Goal: Task Accomplishment & Management: Use online tool/utility

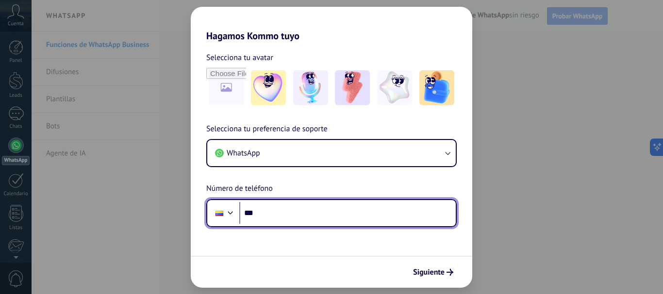
click at [306, 213] on input "***" at bounding box center [347, 213] width 216 height 22
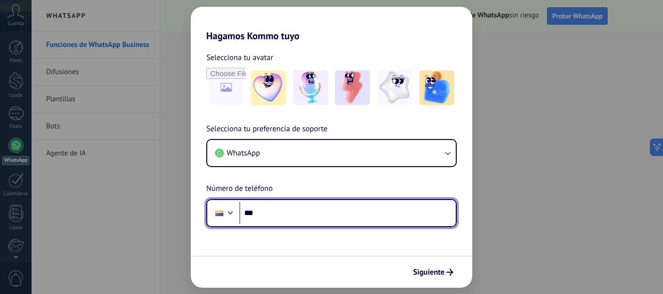
click at [306, 213] on input "***" at bounding box center [347, 213] width 216 height 22
type input "**********"
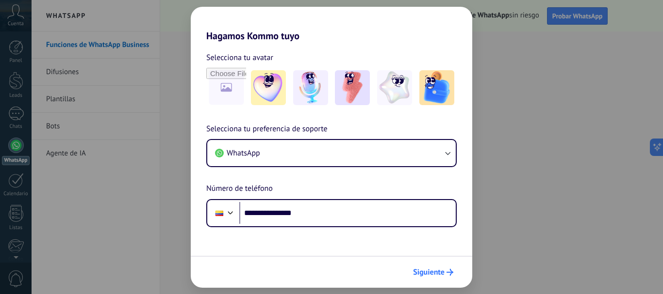
click at [433, 273] on span "Siguiente" at bounding box center [429, 272] width 32 height 7
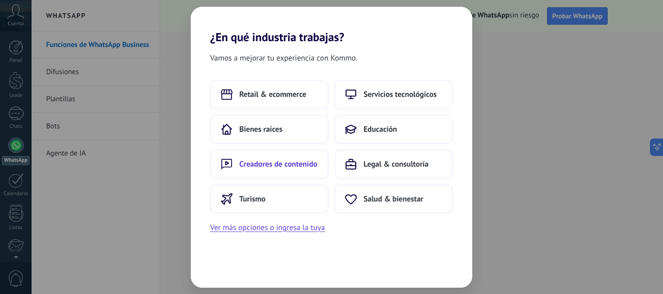
click at [278, 166] on span "Creadores de contenido" at bounding box center [278, 165] width 78 height 10
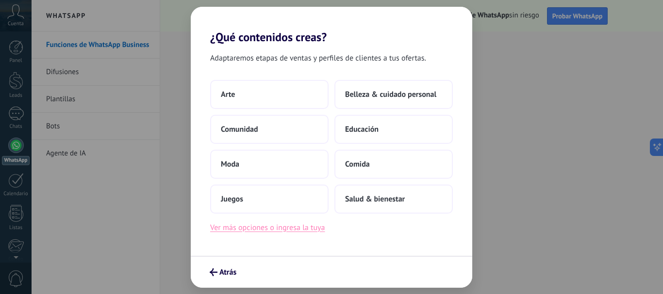
click at [281, 232] on button "Ver más opciones o ingresa la tuya" at bounding box center [267, 228] width 114 height 13
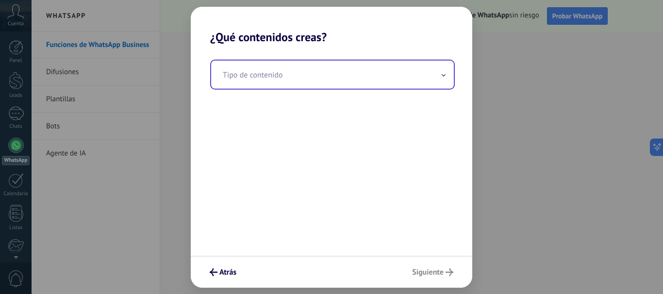
click at [287, 78] on input "text" at bounding box center [332, 75] width 243 height 28
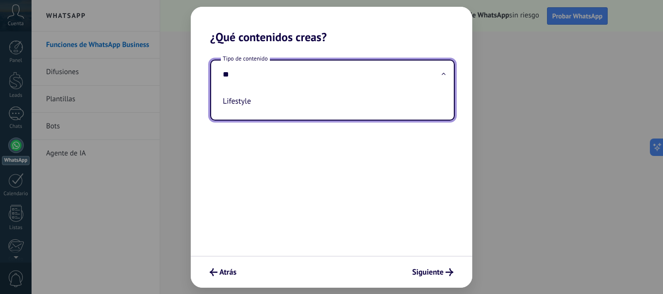
type input "*"
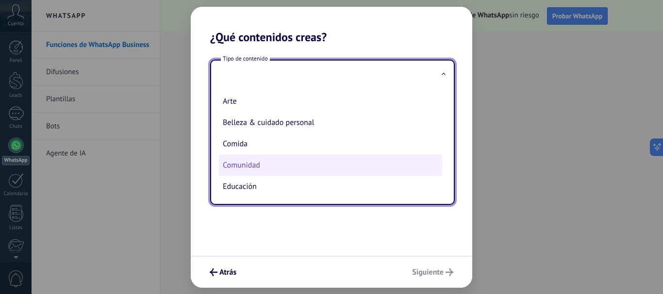
click at [268, 163] on li "Comunidad" at bounding box center [330, 165] width 223 height 21
type input "*********"
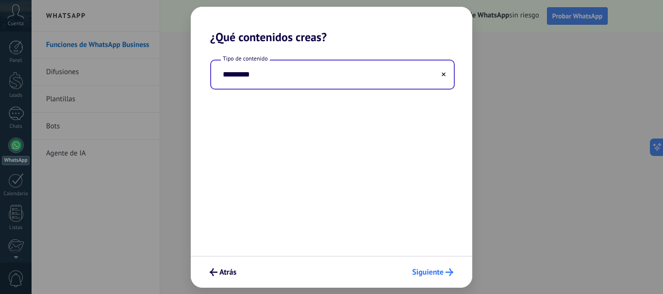
click at [429, 272] on span "Siguiente" at bounding box center [428, 272] width 32 height 7
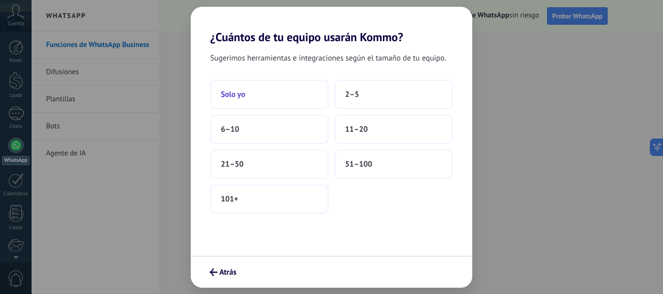
click at [231, 97] on span "Solo yo" at bounding box center [233, 95] width 24 height 10
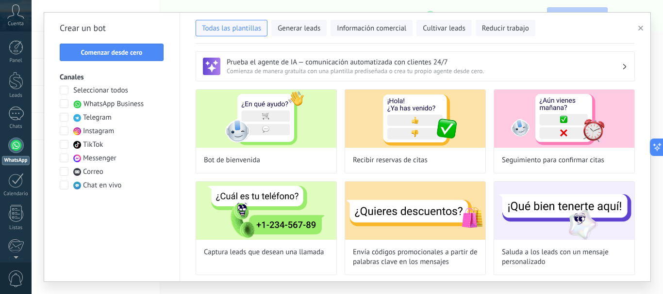
click at [113, 41] on div "Crear un bot Comenzar desde cero Canales Seleccionar todos WhatsApp Business Te…" at bounding box center [112, 147] width 136 height 269
click at [113, 54] on span "Comenzar desde cero" at bounding box center [112, 52] width 62 height 7
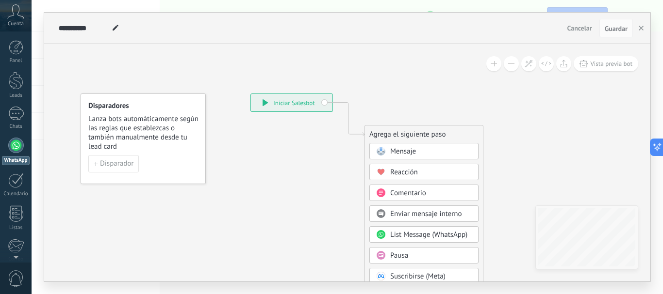
click at [279, 103] on div "**********" at bounding box center [291, 102] width 81 height 17
click at [123, 161] on span "Disparador" at bounding box center [116, 164] width 33 height 7
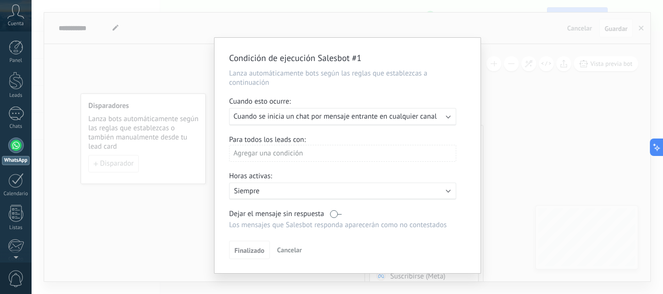
click at [345, 118] on span "Cuando se inicia un chat por mensaje entrante en cualquier canal" at bounding box center [334, 116] width 203 height 9
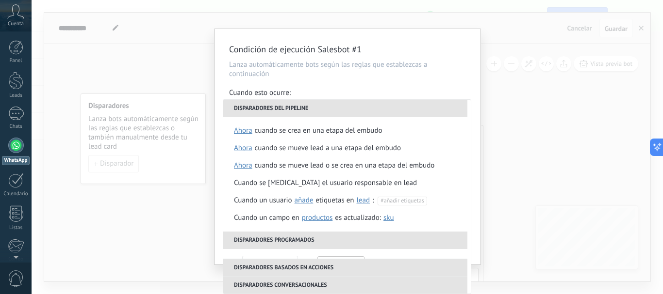
click at [162, 212] on div "Condición de ejecución Salesbot #1 Lanza automáticamente bots según las reglas …" at bounding box center [347, 147] width 631 height 294
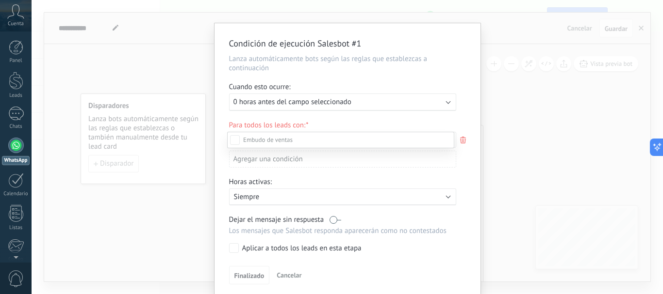
click at [363, 107] on div at bounding box center [347, 147] width 631 height 294
click at [364, 98] on div "Ejecutar: 0 horas antes del campo seleccionado" at bounding box center [338, 102] width 211 height 9
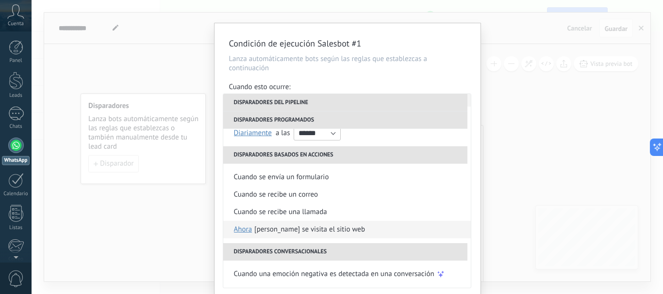
scroll to position [45, 0]
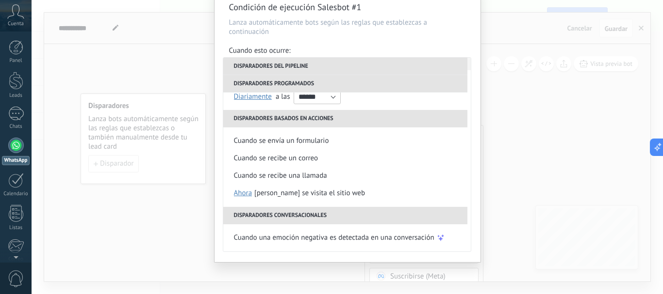
click at [523, 130] on div "Condición de ejecución Salesbot #1 Lanza automáticamente bots según las reglas …" at bounding box center [347, 147] width 631 height 294
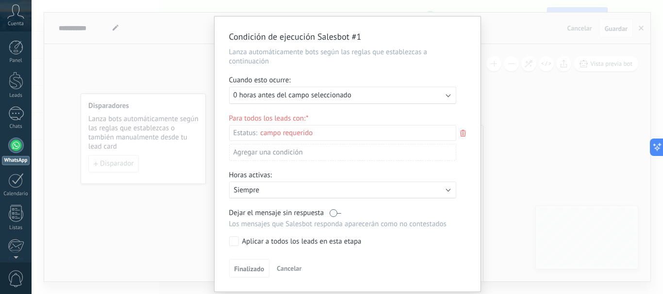
scroll to position [0, 0]
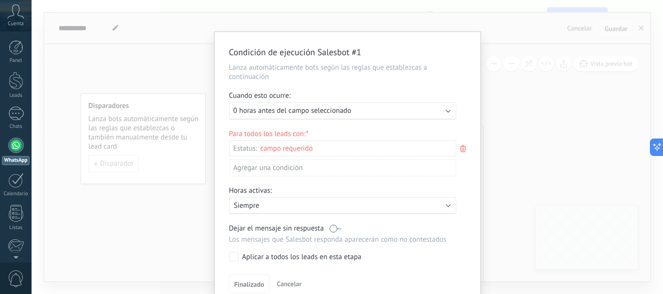
click at [293, 171] on div "Agregar una condición" at bounding box center [342, 168] width 227 height 17
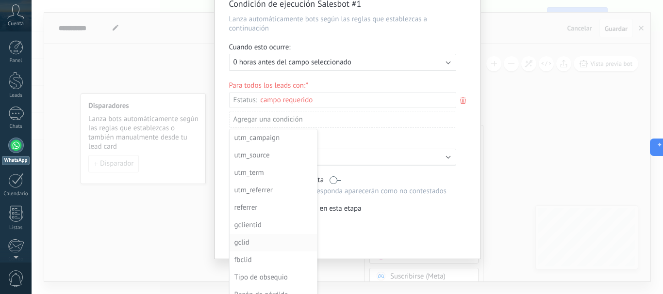
scroll to position [59, 0]
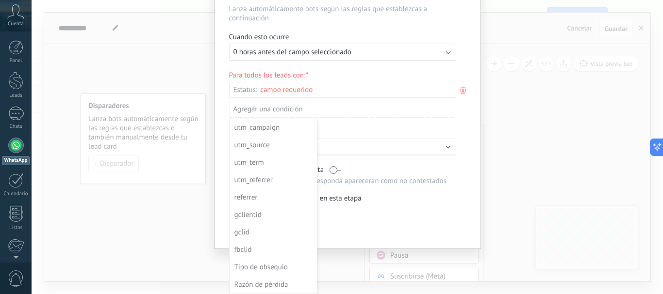
click at [512, 174] on div "Condición de ejecución Salesbot #1 Lanza automáticamente bots según las reglas …" at bounding box center [347, 147] width 631 height 294
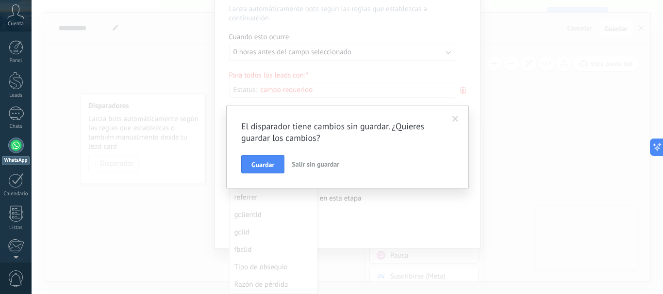
click at [449, 119] on span at bounding box center [455, 119] width 16 height 16
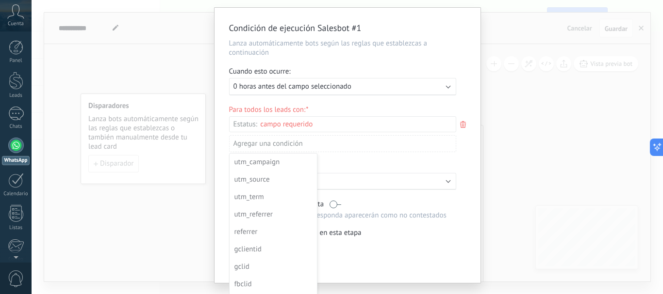
scroll to position [0, 0]
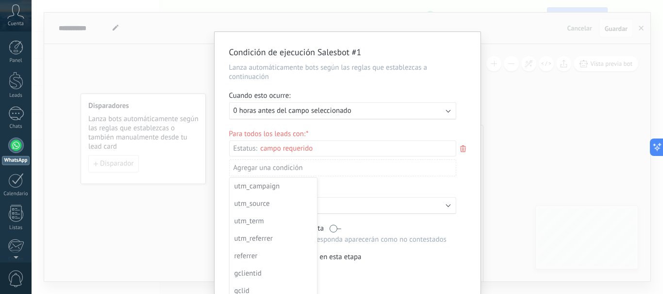
click at [488, 176] on div "Condición de ejecución Salesbot #1 Lanza automáticamente bots según las reglas …" at bounding box center [347, 147] width 631 height 294
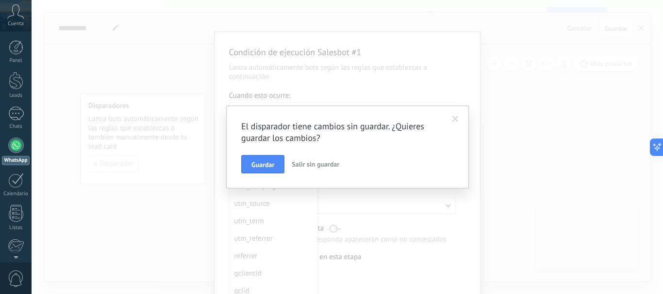
click at [318, 161] on span "Salir sin guardar" at bounding box center [316, 164] width 48 height 9
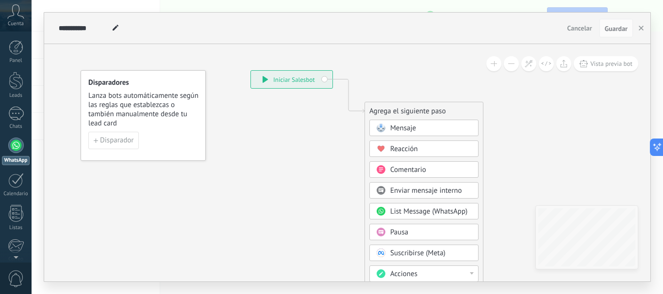
click at [284, 82] on div "**********" at bounding box center [291, 79] width 81 height 17
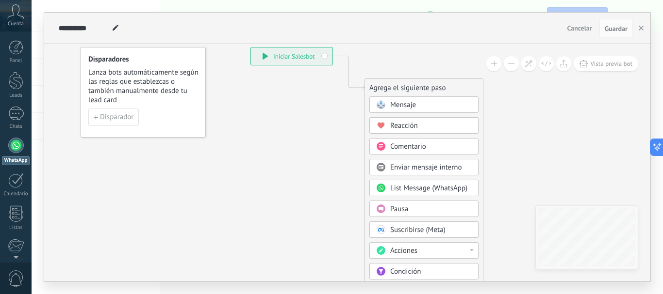
click at [390, 149] on span "Comentario" at bounding box center [408, 146] width 36 height 9
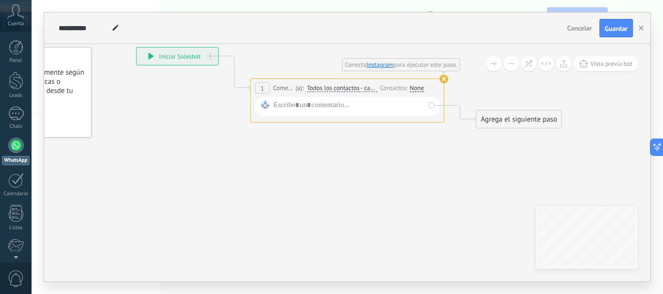
click at [439, 79] on div "**********" at bounding box center [347, 101] width 194 height 44
click at [445, 81] on use at bounding box center [443, 79] width 9 height 9
click at [443, 79] on use at bounding box center [443, 79] width 9 height 9
click at [251, 186] on icon at bounding box center [333, 88] width 878 height 567
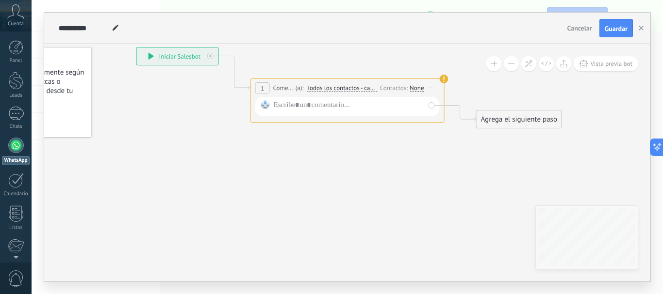
click at [264, 88] on div "1" at bounding box center [262, 87] width 15 height 11
click at [309, 114] on div at bounding box center [347, 106] width 184 height 19
click at [309, 106] on div at bounding box center [349, 106] width 151 height 13
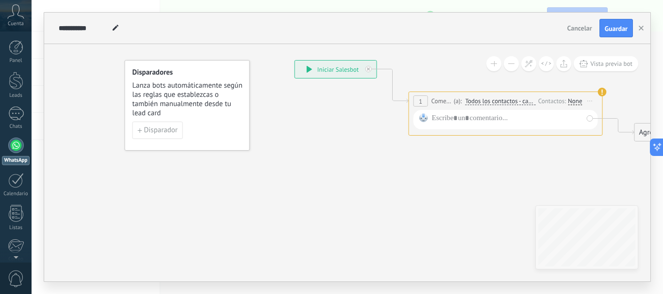
drag, startPoint x: 142, startPoint y: 156, endPoint x: 300, endPoint y: 169, distance: 158.7
click at [300, 169] on icon at bounding box center [491, 101] width 878 height 567
